Goal: Task Accomplishment & Management: Manage account settings

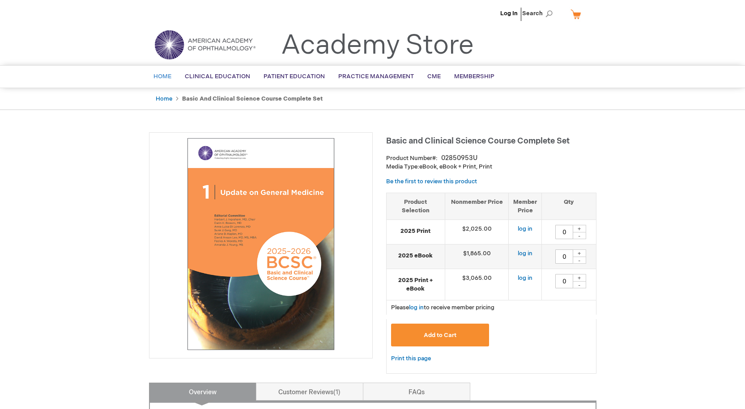
click at [163, 77] on span "Home" at bounding box center [162, 76] width 18 height 7
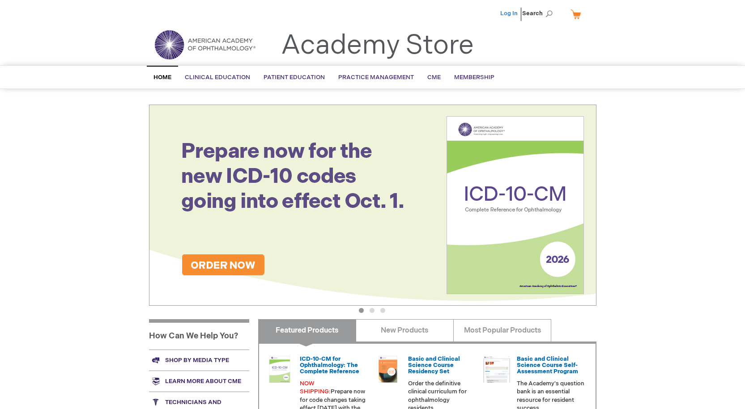
click at [514, 15] on link "Log In" at bounding box center [508, 13] width 17 height 7
click at [639, 136] on div "Ahmed Zanabli Log Out Search My Cart CLOSE RECENTLY ADDED ITEM(S) Close There a…" at bounding box center [372, 315] width 745 height 630
click at [642, 183] on div "Ahmed Zanabli Log Out Search My Cart CLOSE RECENTLY ADDED ITEM(S) Close There a…" at bounding box center [372, 315] width 745 height 630
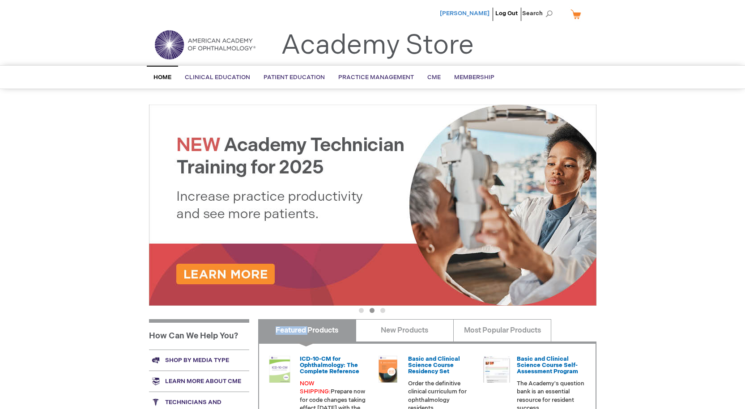
click at [474, 12] on span "Ahmed Zanabli" at bounding box center [465, 13] width 50 height 7
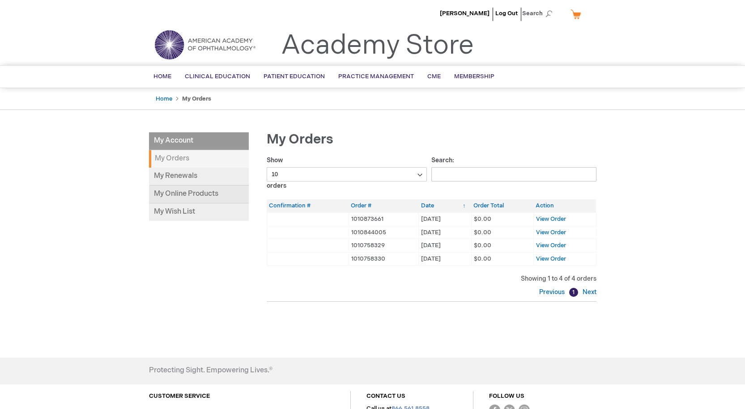
click at [205, 188] on link "My Online Products" at bounding box center [199, 195] width 100 height 18
click at [512, 11] on link "Log Out" at bounding box center [506, 13] width 22 height 7
